Goal: Find specific page/section: Find specific page/section

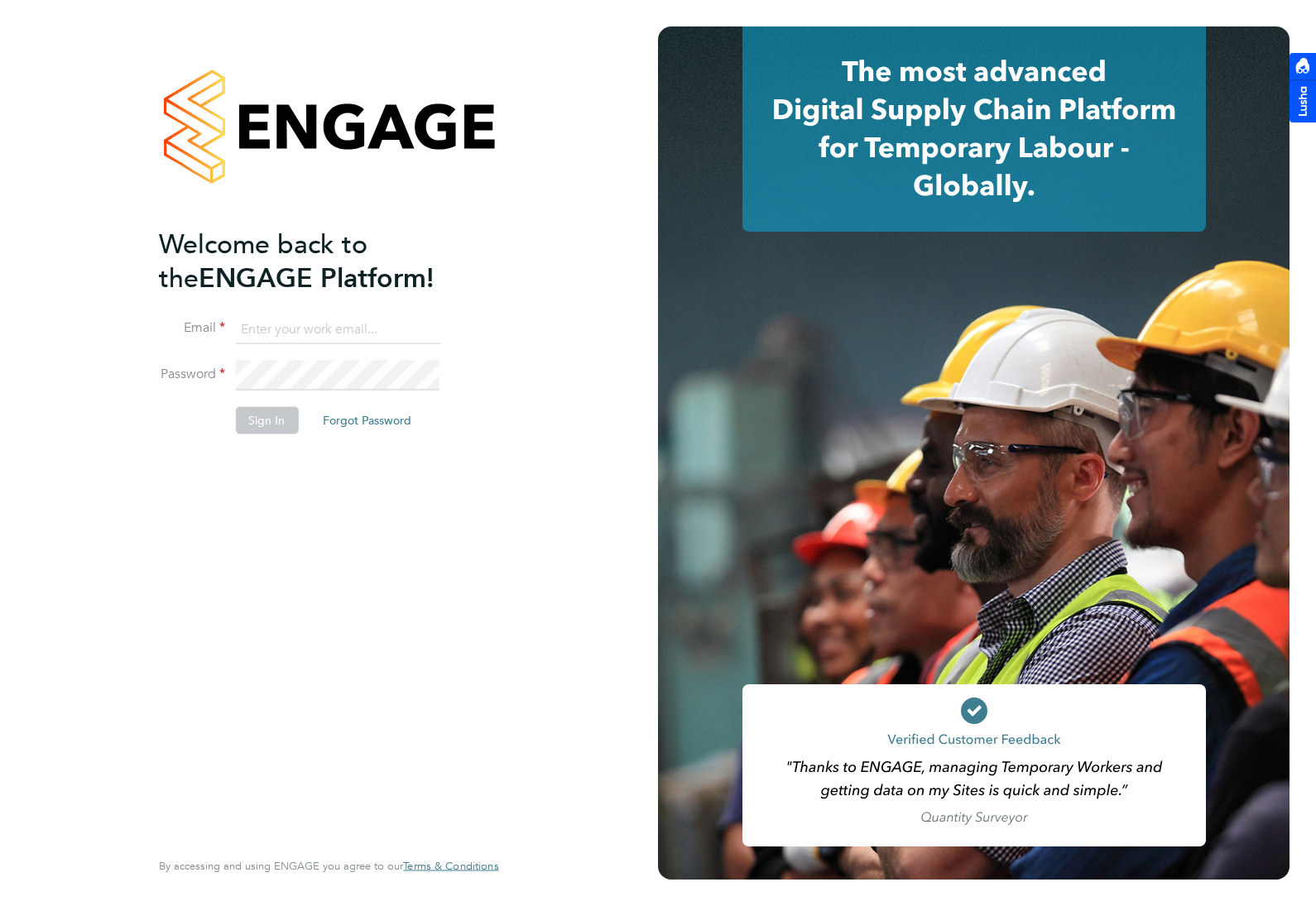
type input "[EMAIL_ADDRESS][DOMAIN_NAME]"
click at [285, 416] on button "Sign In" at bounding box center [266, 420] width 63 height 27
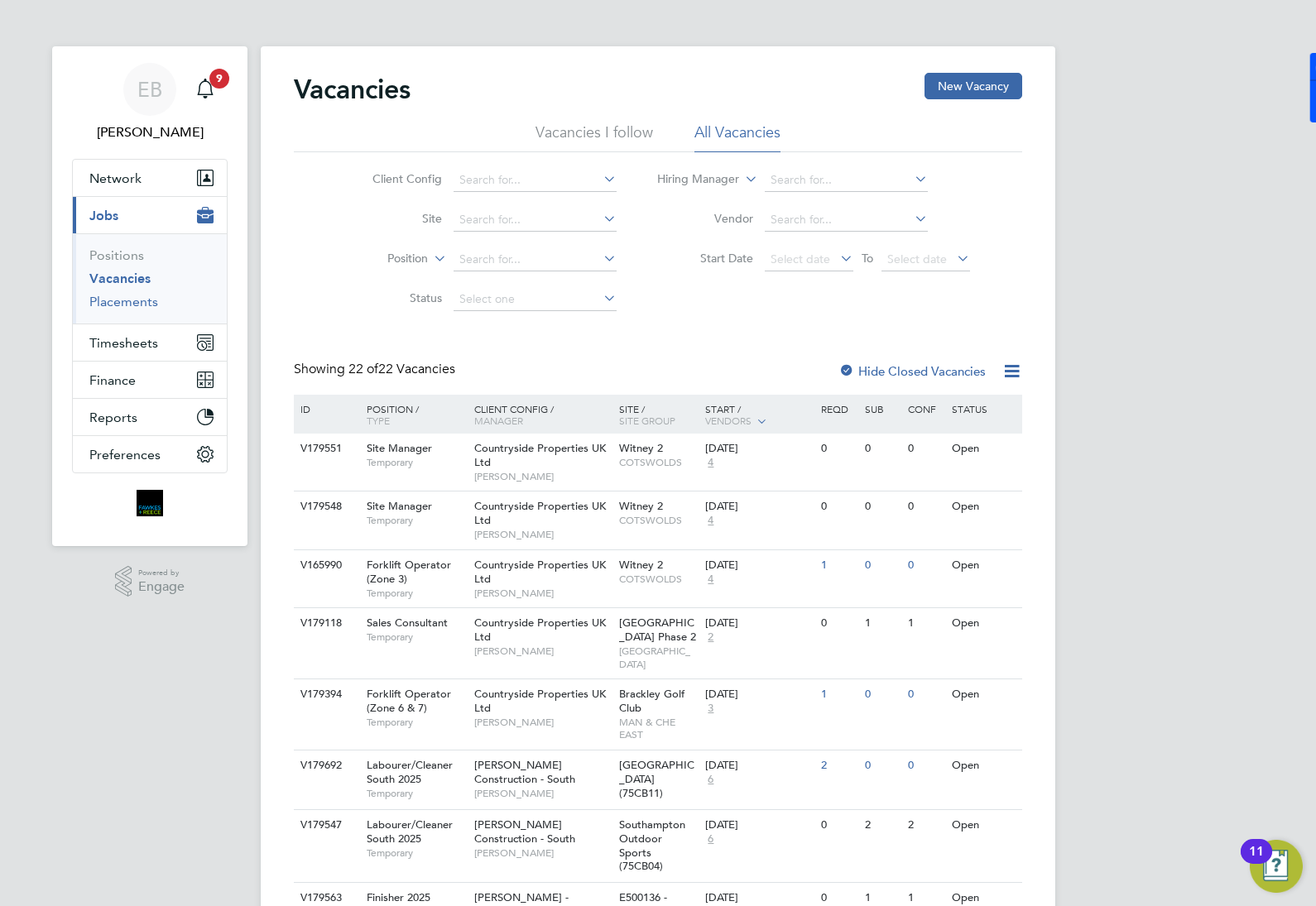
click at [125, 303] on link "Placements" at bounding box center [123, 302] width 68 height 16
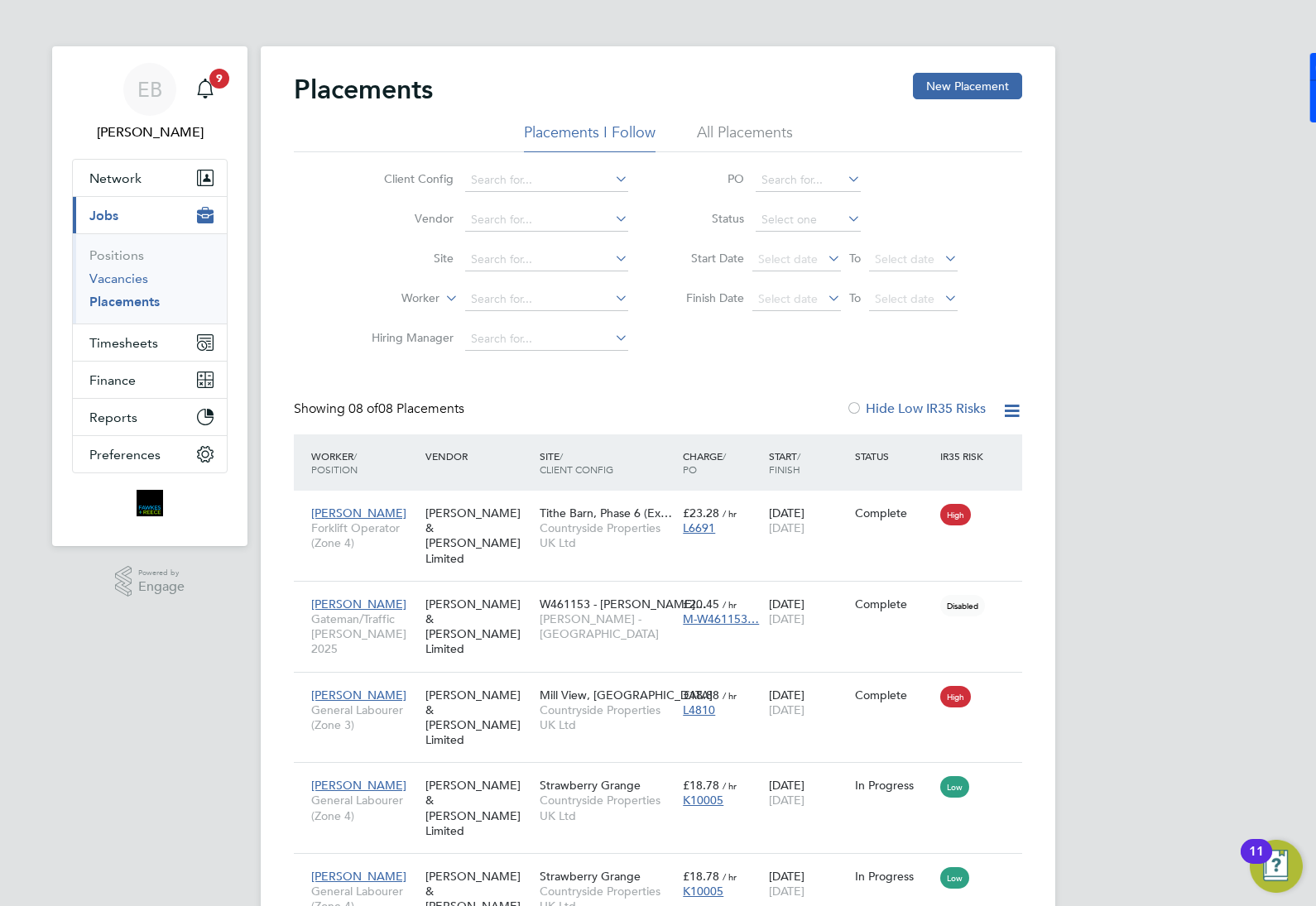
click at [137, 276] on link "Vacancies" at bounding box center [118, 278] width 59 height 16
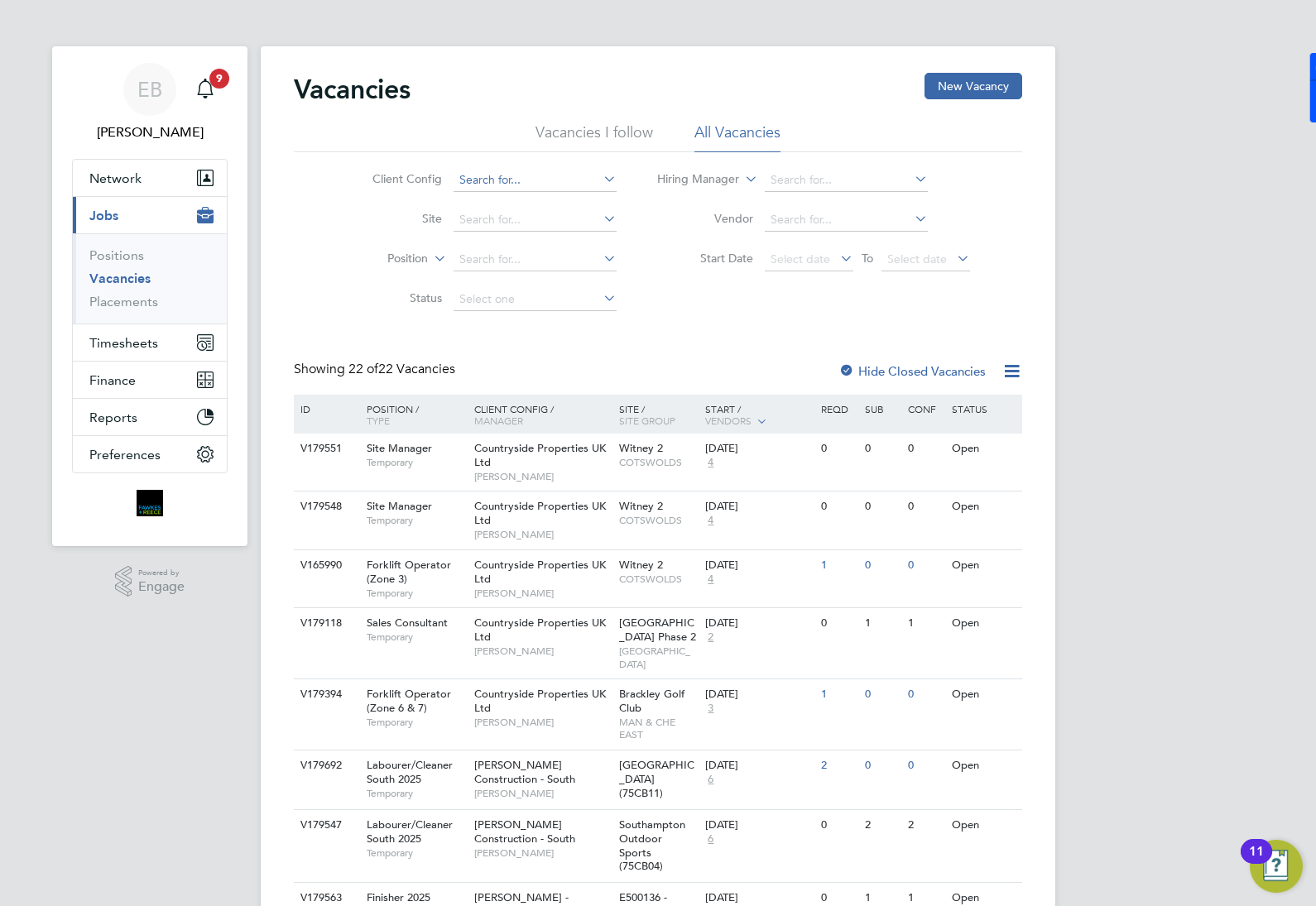
click at [509, 184] on input at bounding box center [535, 180] width 163 height 23
